Goal: Task Accomplishment & Management: Manage account settings

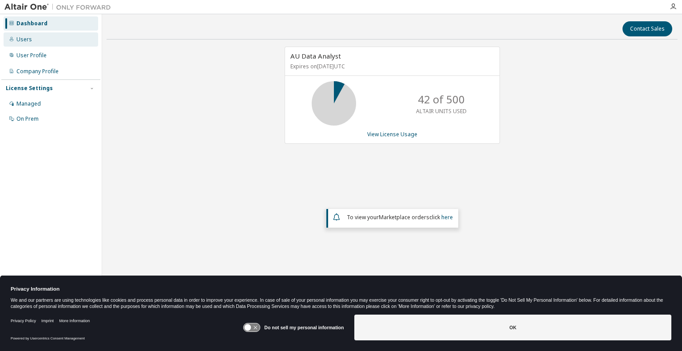
click at [28, 39] on div "Users" at bounding box center [24, 39] width 16 height 7
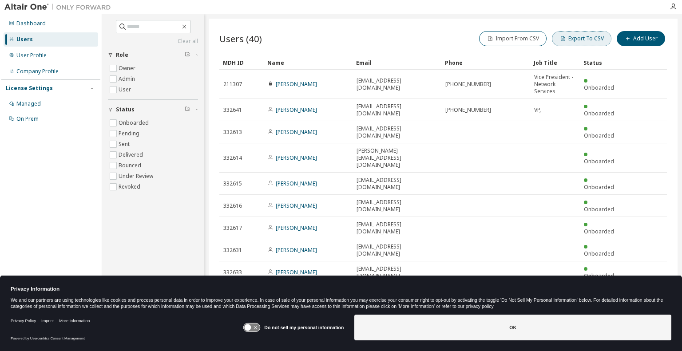
click at [575, 37] on button "Export To CSV" at bounding box center [581, 38] width 59 height 15
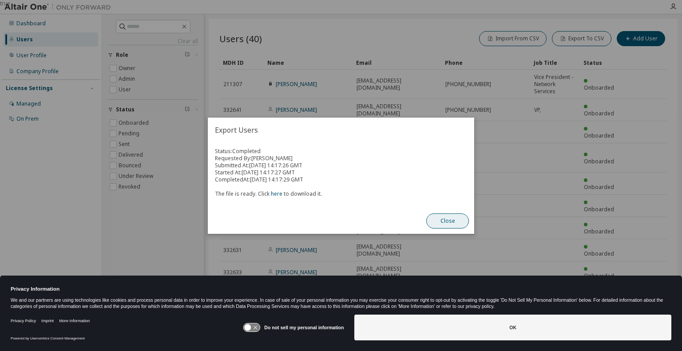
click at [448, 219] on button "Close" at bounding box center [447, 221] width 43 height 15
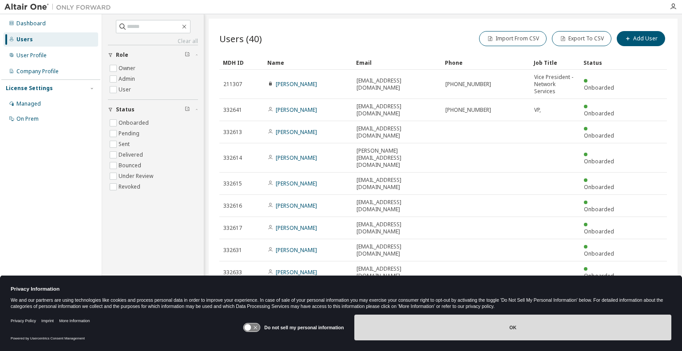
click at [508, 328] on button "OK" at bounding box center [512, 328] width 317 height 26
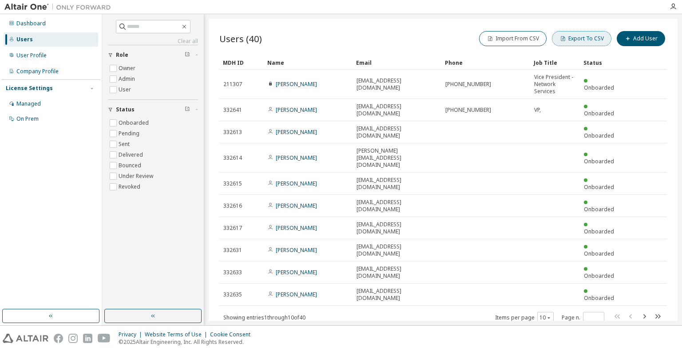
click at [581, 33] on button "Export To CSV" at bounding box center [581, 38] width 59 height 15
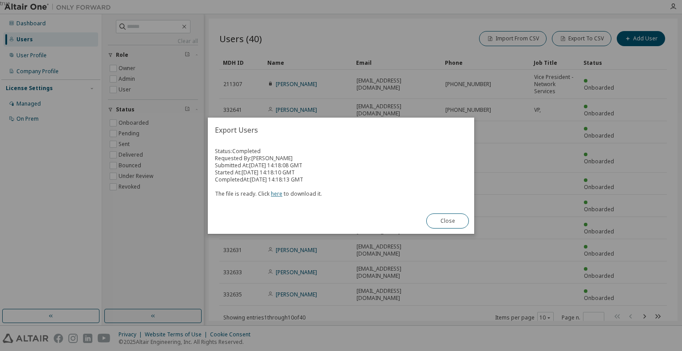
click at [274, 193] on link "here" at bounding box center [277, 194] width 12 height 8
click at [456, 219] on button "Close" at bounding box center [447, 221] width 43 height 15
